Goal: Task Accomplishment & Management: Manage account settings

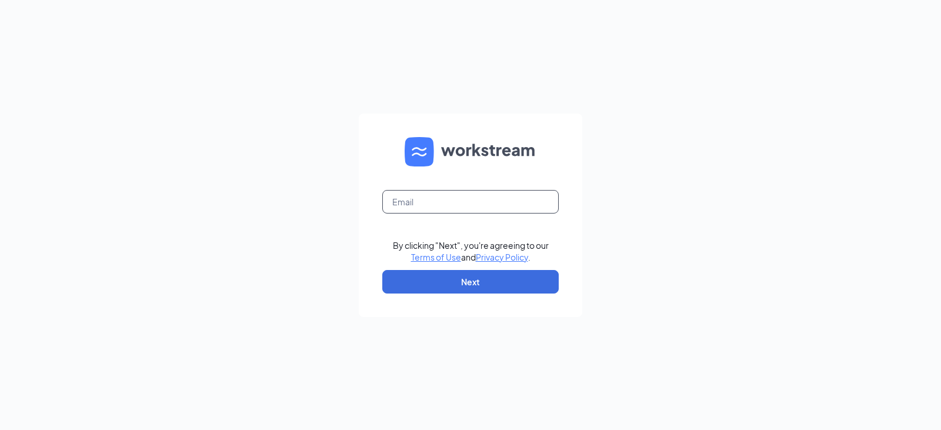
click at [425, 193] on input "text" at bounding box center [470, 202] width 176 height 24
type input "arbys5856@gmail.com"
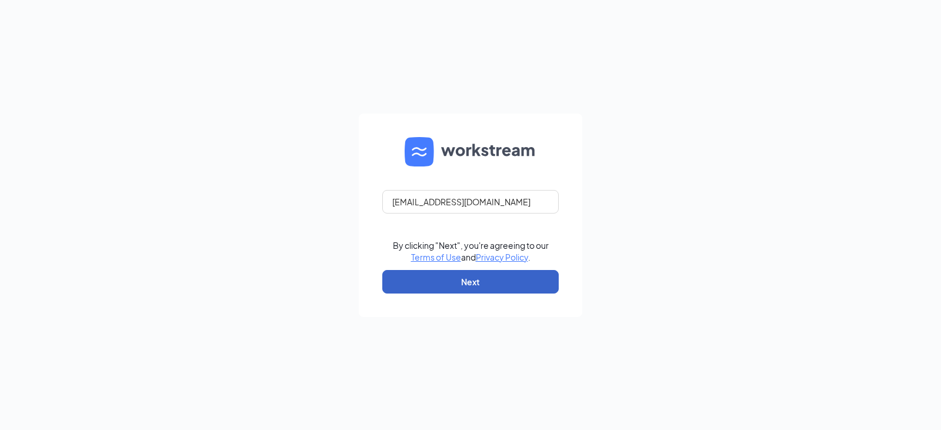
click at [488, 283] on button "Next" at bounding box center [470, 282] width 176 height 24
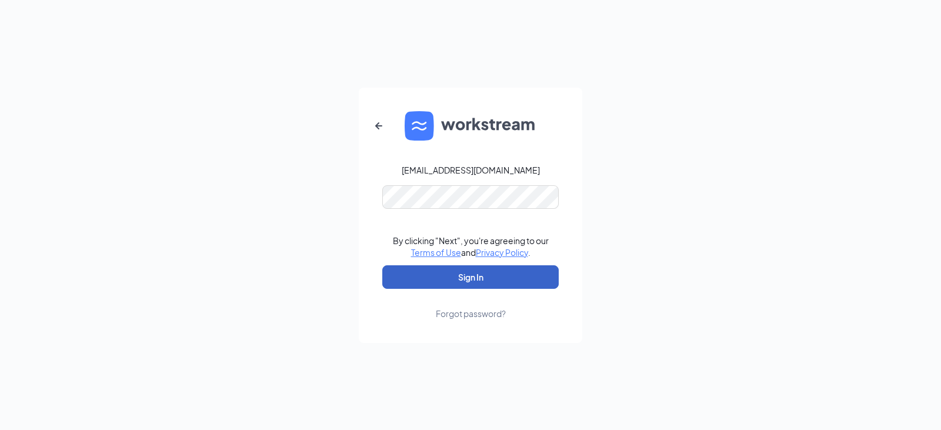
click at [490, 270] on button "Sign In" at bounding box center [470, 277] width 176 height 24
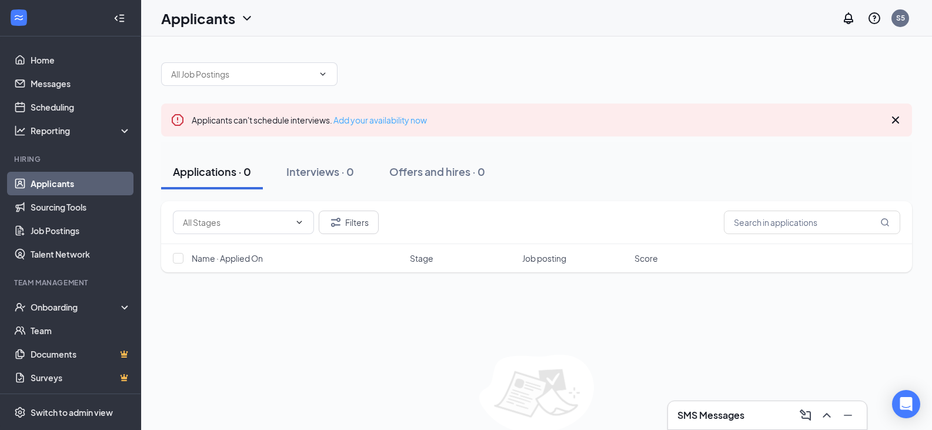
click at [413, 115] on link "Add your availability now" at bounding box center [380, 120] width 94 height 11
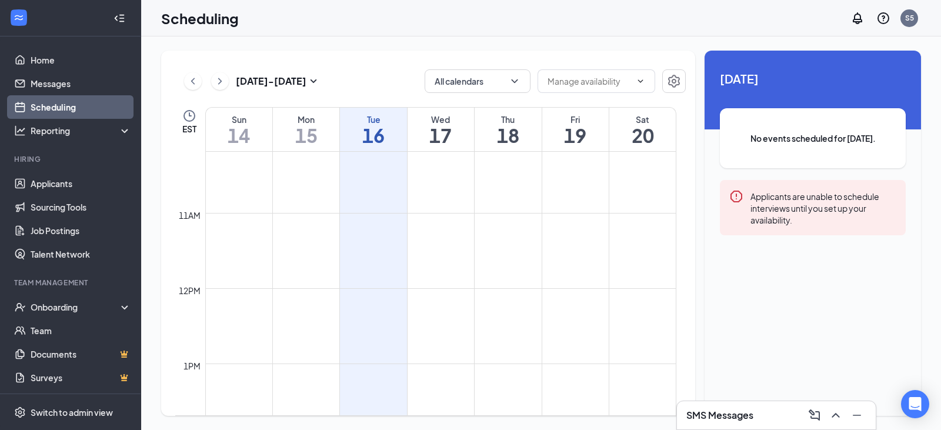
scroll to position [774, 0]
click at [97, 108] on link "Scheduling" at bounding box center [81, 107] width 101 height 24
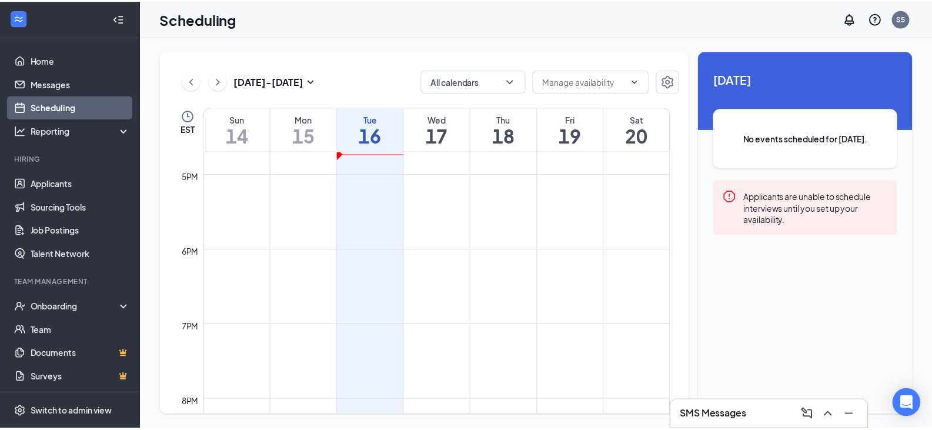
scroll to position [1543, 0]
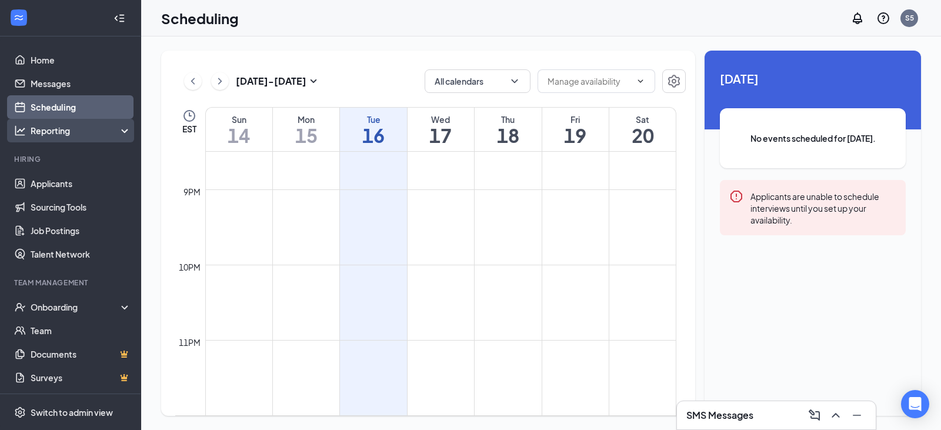
click at [69, 133] on div "Reporting" at bounding box center [81, 131] width 101 height 12
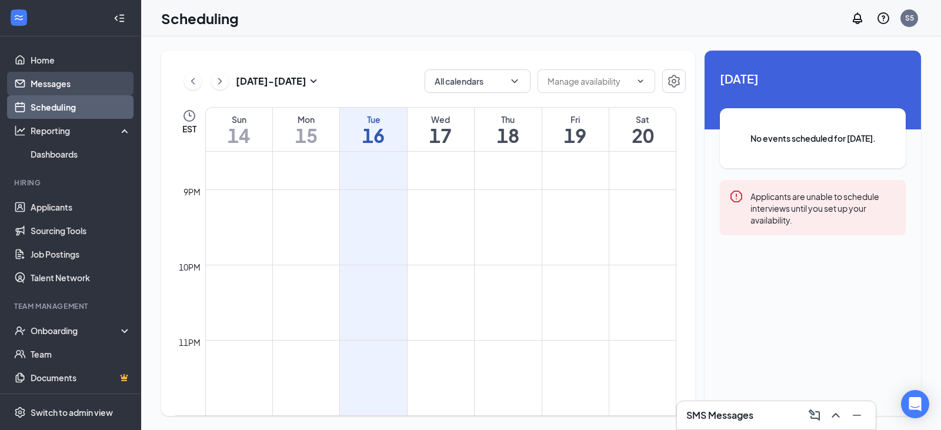
click at [76, 88] on link "Messages" at bounding box center [81, 84] width 101 height 24
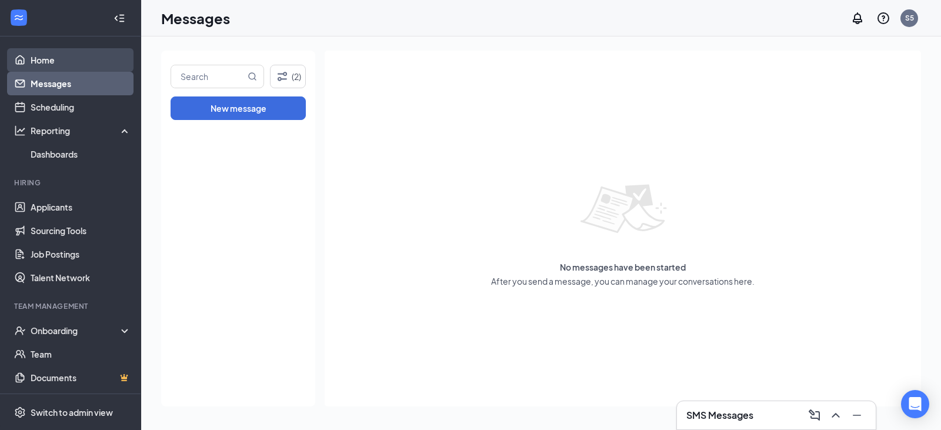
click at [88, 65] on link "Home" at bounding box center [81, 60] width 101 height 24
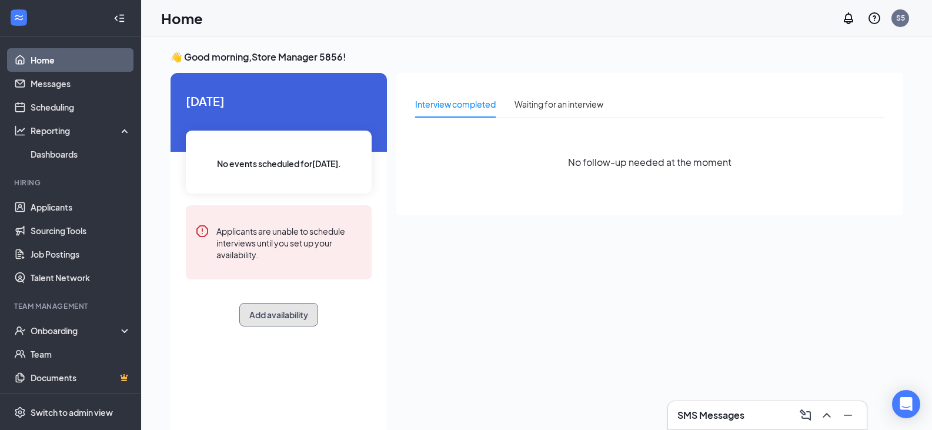
click at [296, 314] on button "Add availability" at bounding box center [278, 315] width 79 height 24
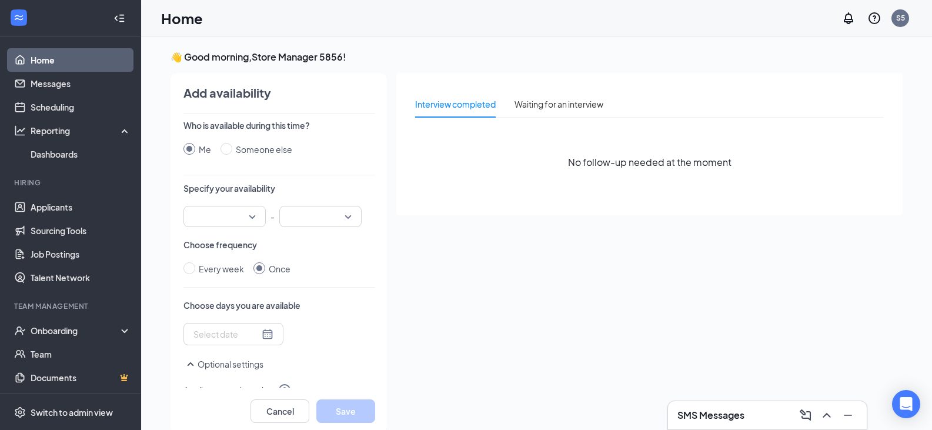
scroll to position [5, 0]
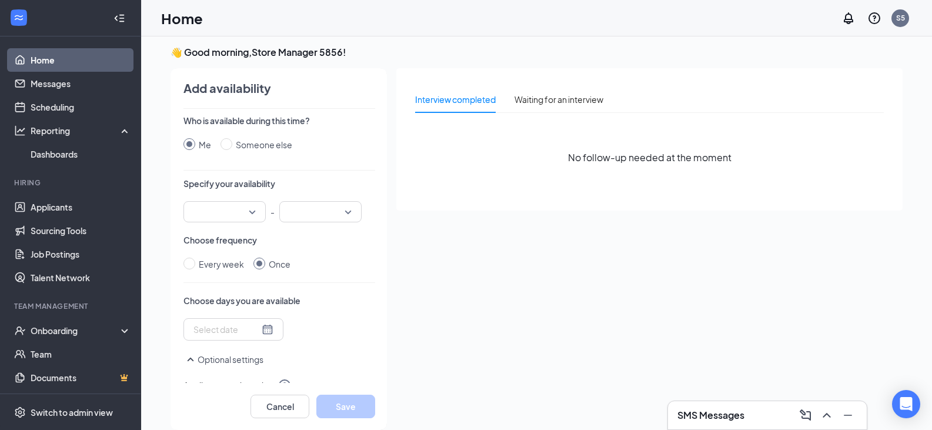
click at [253, 209] on div at bounding box center [224, 211] width 82 height 21
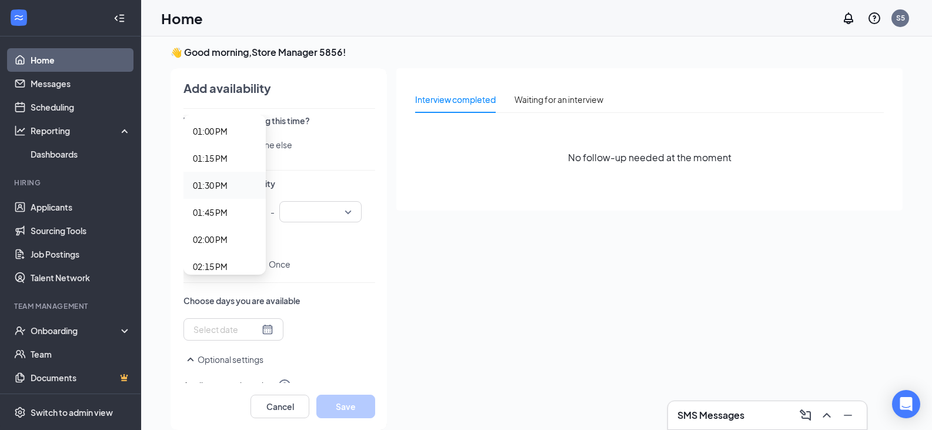
scroll to position [1444, 0]
click at [242, 203] on span "02:00 PM" at bounding box center [225, 203] width 64 height 13
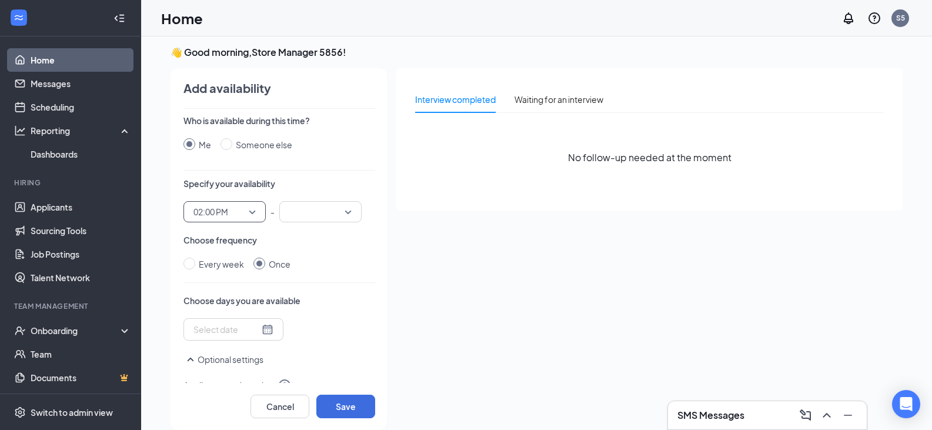
click at [306, 213] on input "search" at bounding box center [316, 212] width 60 height 20
click at [332, 127] on span "04:00 PM" at bounding box center [321, 128] width 64 height 13
click at [198, 267] on span "Every week" at bounding box center [222, 264] width 54 height 13
click at [195, 267] on input "Every week" at bounding box center [189, 264] width 12 height 12
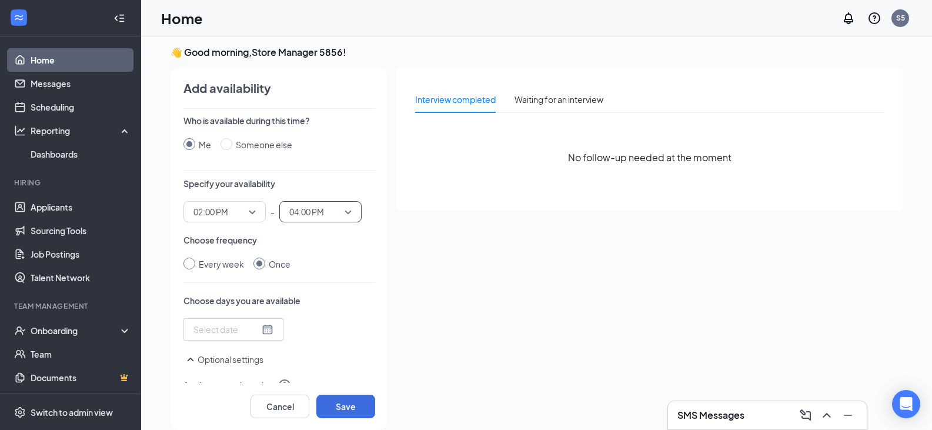
radio input "true"
radio input "false"
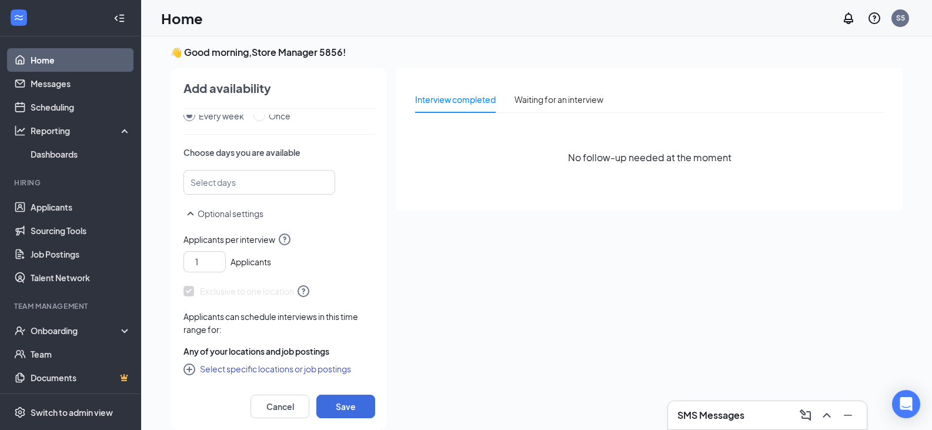
click at [276, 179] on div at bounding box center [253, 182] width 121 height 19
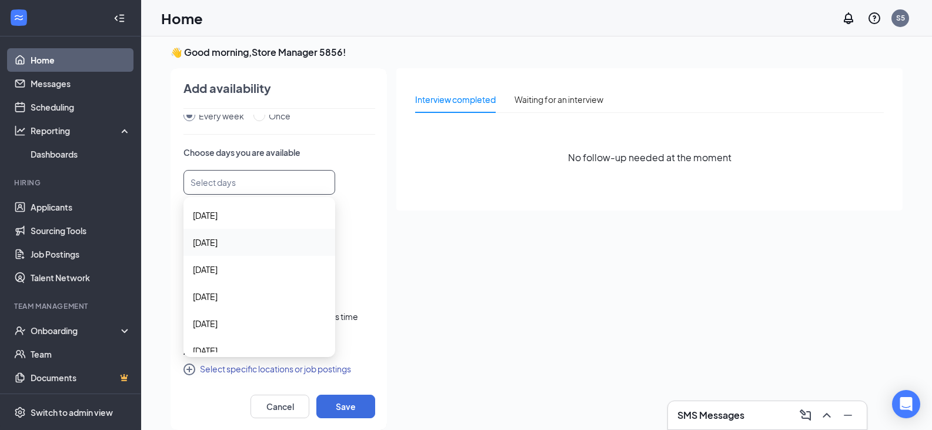
click at [279, 243] on span "[DATE]" at bounding box center [259, 242] width 133 height 13
click at [259, 273] on span "[DATE]" at bounding box center [259, 270] width 133 height 13
click at [268, 300] on span "[DATE]" at bounding box center [259, 298] width 133 height 13
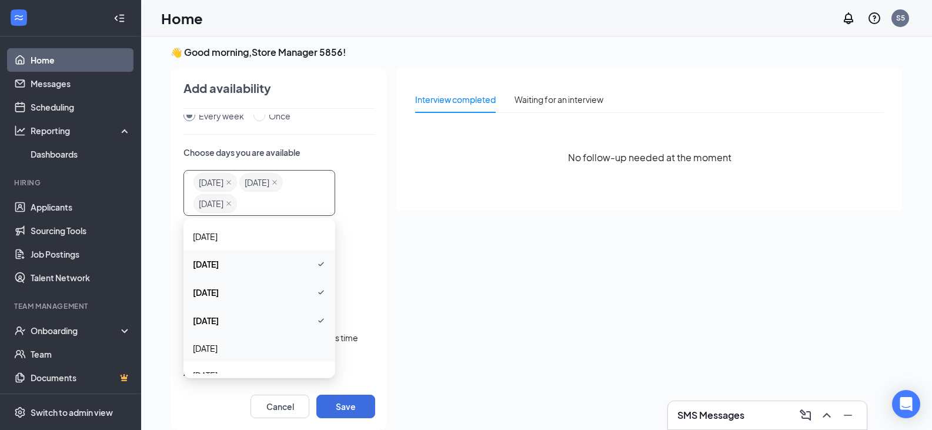
click at [261, 348] on span "[DATE]" at bounding box center [259, 348] width 133 height 13
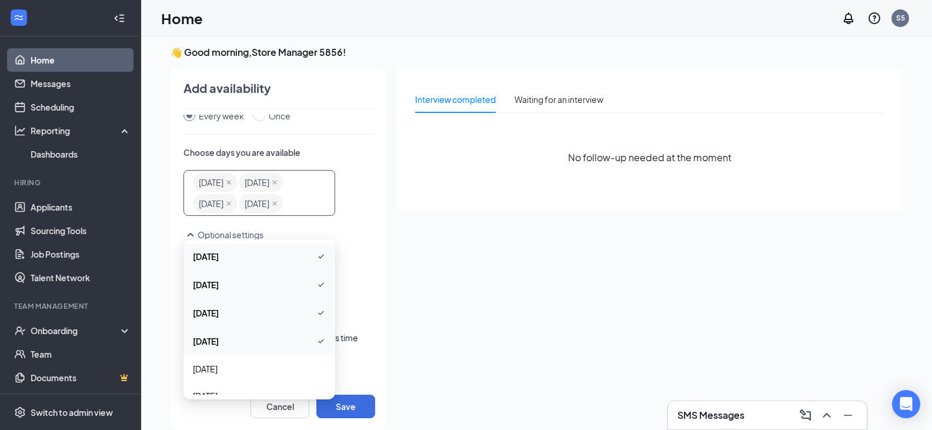
scroll to position [44, 0]
click at [258, 353] on span "[DATE]" at bounding box center [259, 354] width 133 height 13
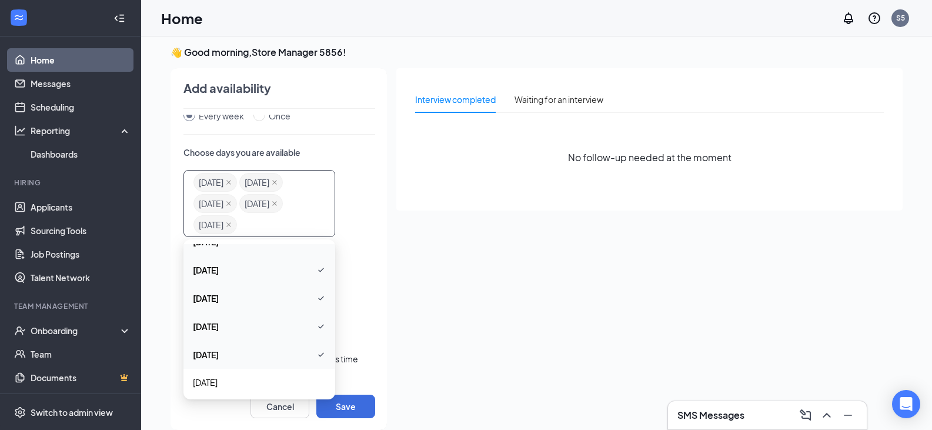
click at [352, 260] on p "Optional settings" at bounding box center [279, 256] width 192 height 14
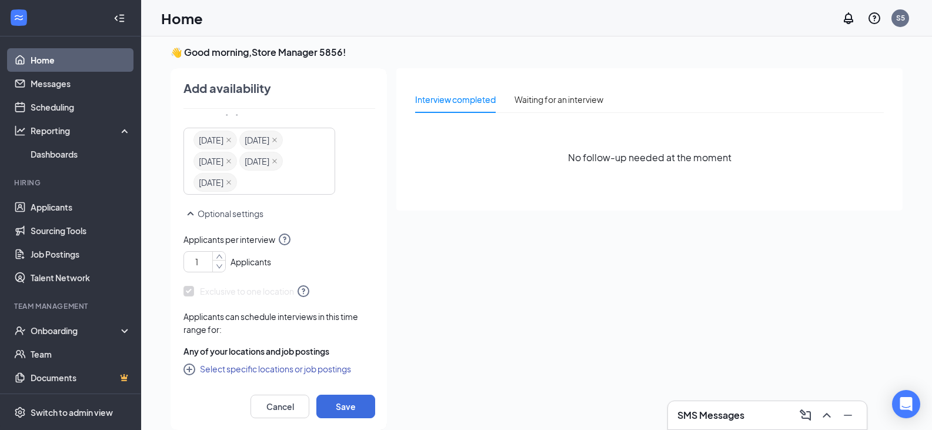
scroll to position [25, 0]
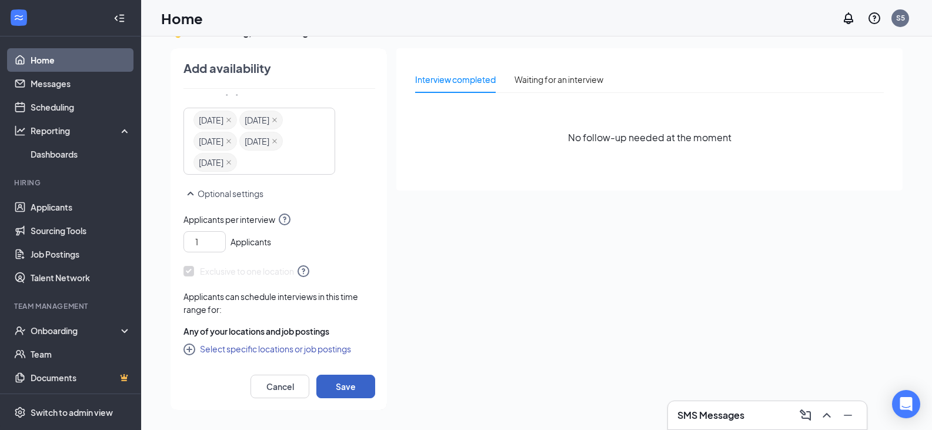
click at [348, 377] on button "Save" at bounding box center [345, 387] width 59 height 24
radio input "false"
radio input "true"
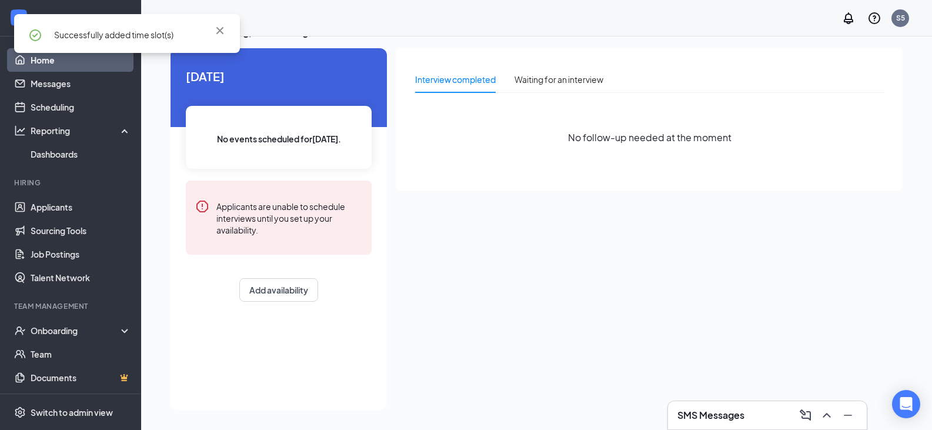
scroll to position [146, 0]
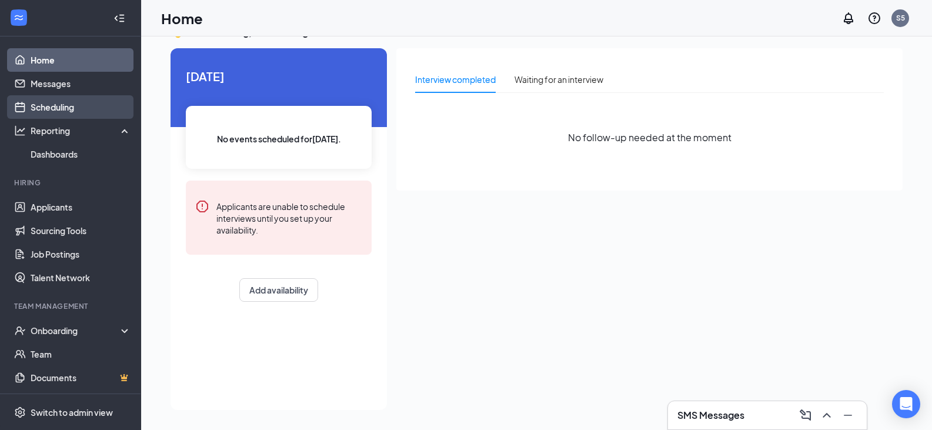
click at [84, 108] on link "Scheduling" at bounding box center [81, 107] width 101 height 24
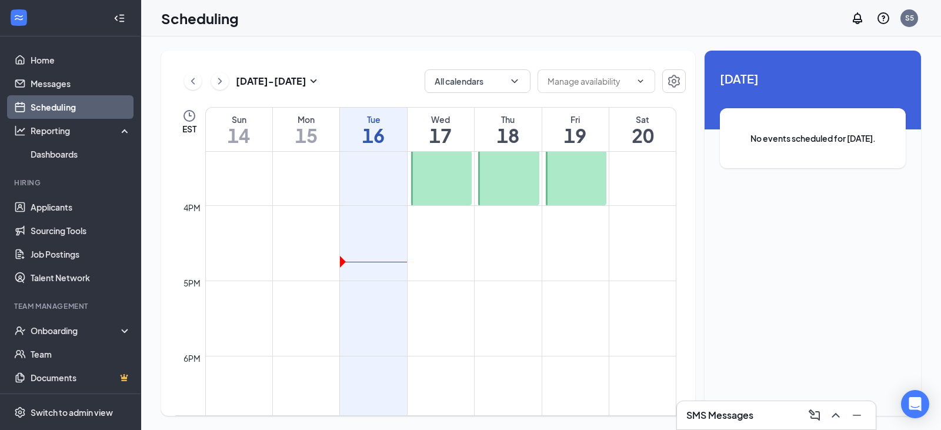
scroll to position [955, 0]
